Goal: Check status: Check status

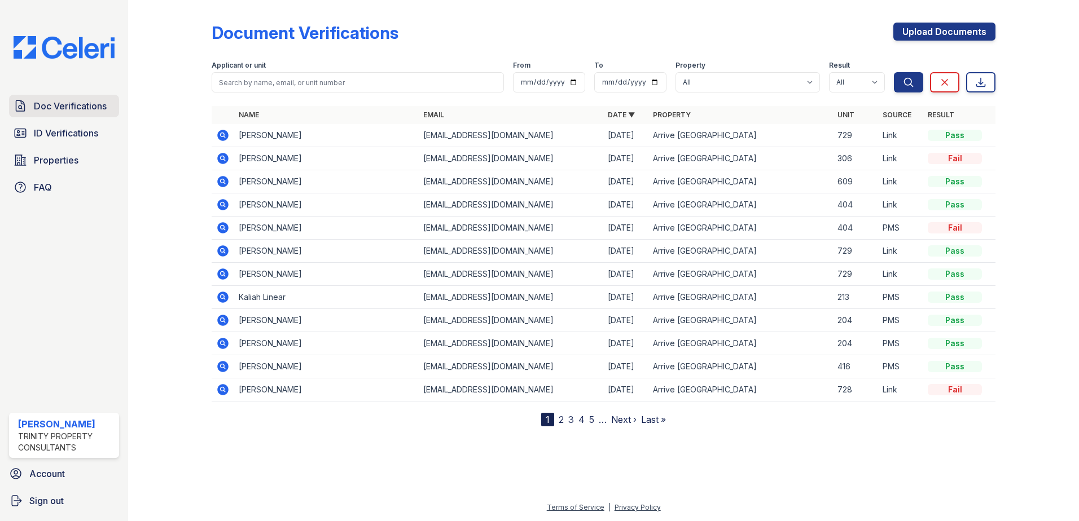
click at [94, 104] on span "Doc Verifications" at bounding box center [70, 106] width 73 height 14
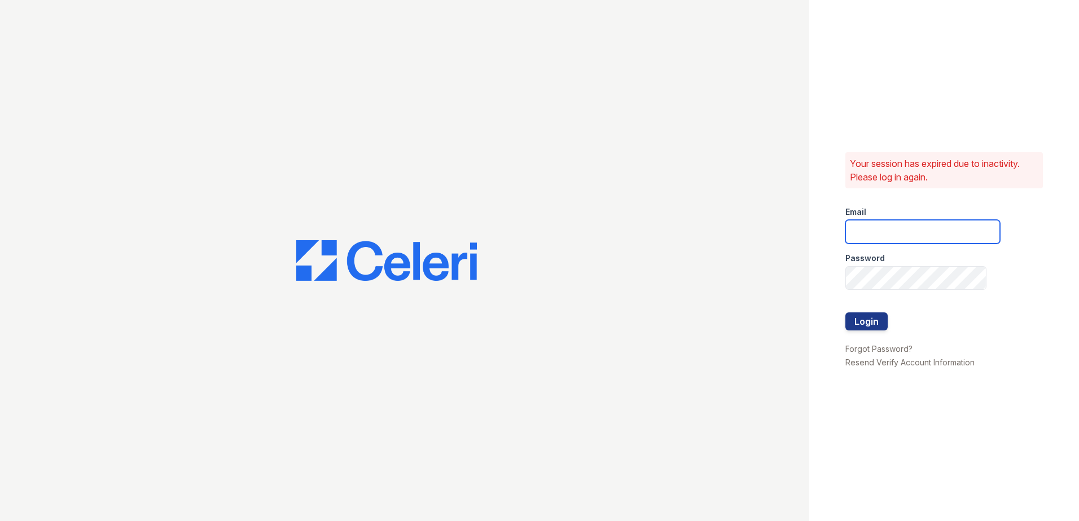
type input "[EMAIL_ADDRESS][DOMAIN_NAME]"
click at [868, 318] on button "Login" at bounding box center [866, 322] width 42 height 18
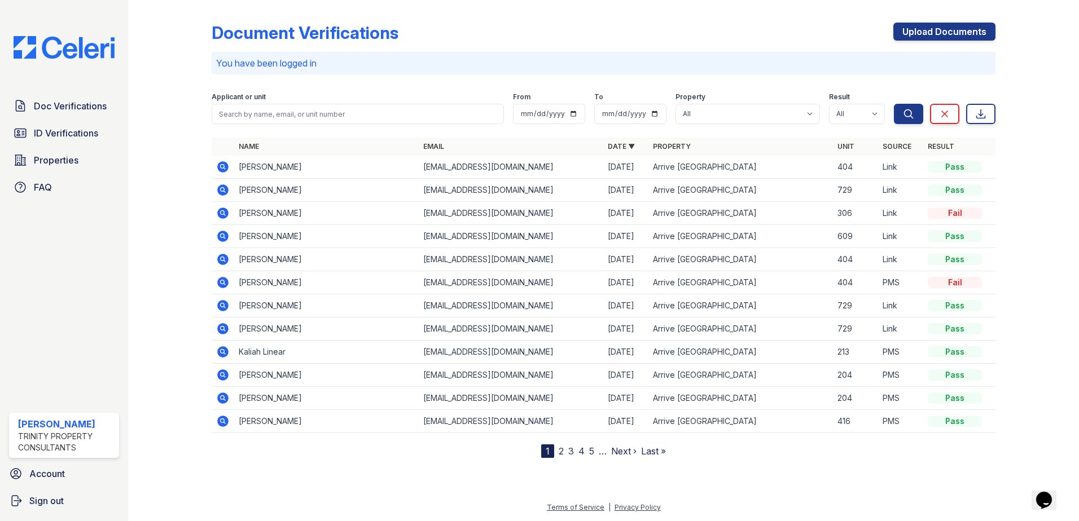
click at [227, 166] on icon at bounding box center [222, 166] width 11 height 11
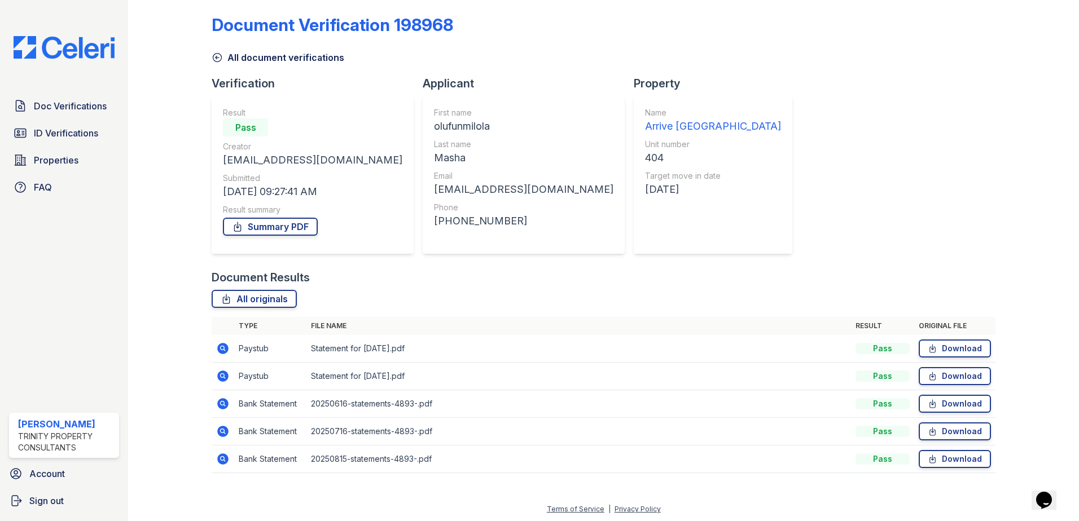
scroll to position [10, 0]
